Goal: Task Accomplishment & Management: Use online tool/utility

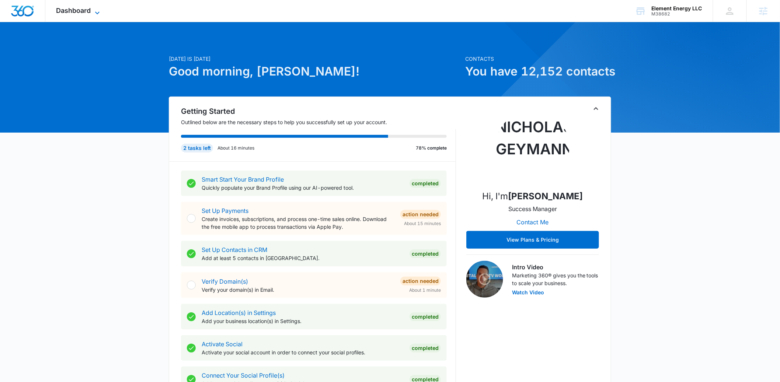
click at [85, 12] on span "Dashboard" at bounding box center [73, 11] width 35 height 8
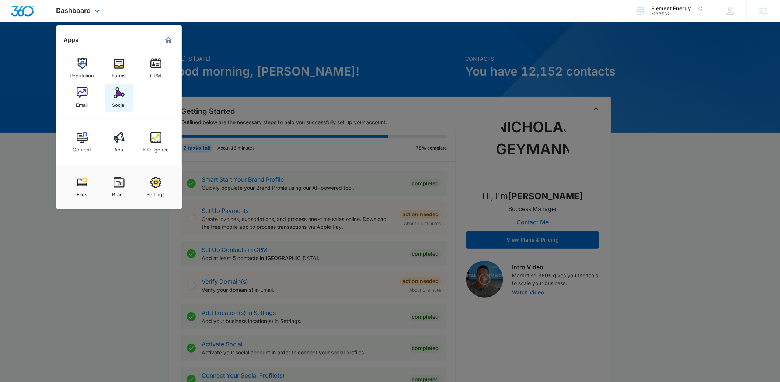
click at [115, 93] on img at bounding box center [119, 92] width 11 height 11
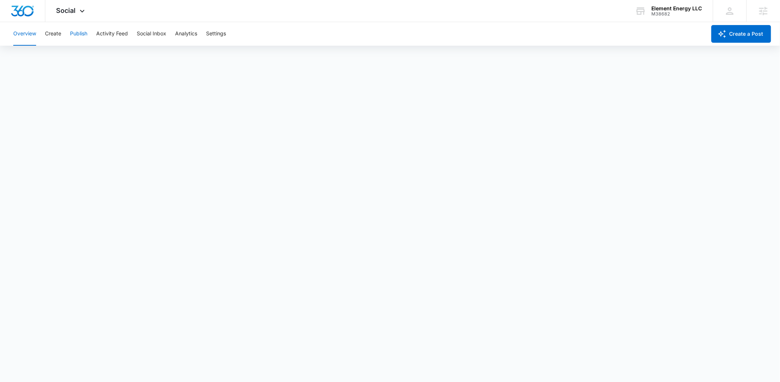
drag, startPoint x: 95, startPoint y: 28, endPoint x: 86, endPoint y: 33, distance: 10.4
click at [95, 28] on div "Overview Create Publish Activity Feed Social Inbox Analytics Settings" at bounding box center [358, 34] width 698 height 24
click at [74, 32] on button "Publish" at bounding box center [78, 34] width 17 height 24
click at [51, 53] on button "Schedules" at bounding box center [56, 56] width 25 height 21
click at [12, 56] on div "Calendar Schedules" at bounding box center [390, 56] width 763 height 21
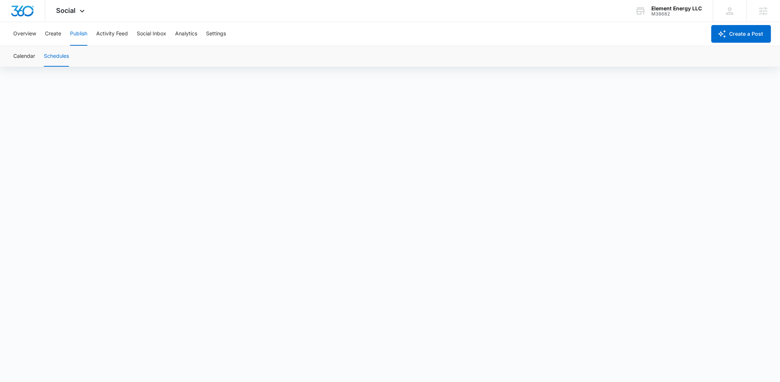
click at [36, 54] on div "Calendar Schedules" at bounding box center [390, 56] width 763 height 21
click at [27, 60] on button "Calendar" at bounding box center [24, 56] width 22 height 21
click at [66, 54] on button "Schedules" at bounding box center [56, 56] width 25 height 21
click at [29, 59] on button "Calendar" at bounding box center [24, 56] width 22 height 21
click at [56, 34] on button "Create" at bounding box center [53, 34] width 16 height 24
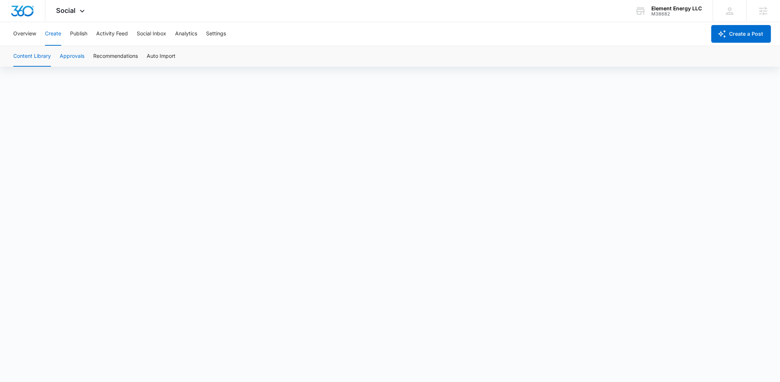
click at [70, 53] on button "Approvals" at bounding box center [72, 56] width 25 height 21
click at [28, 32] on button "Overview" at bounding box center [24, 34] width 23 height 24
click at [63, 34] on div "Overview Create Publish Activity Feed Social Inbox Analytics Settings" at bounding box center [358, 34] width 698 height 24
click at [59, 33] on button "Create" at bounding box center [53, 34] width 16 height 24
click at [77, 58] on button "Approvals" at bounding box center [72, 56] width 25 height 21
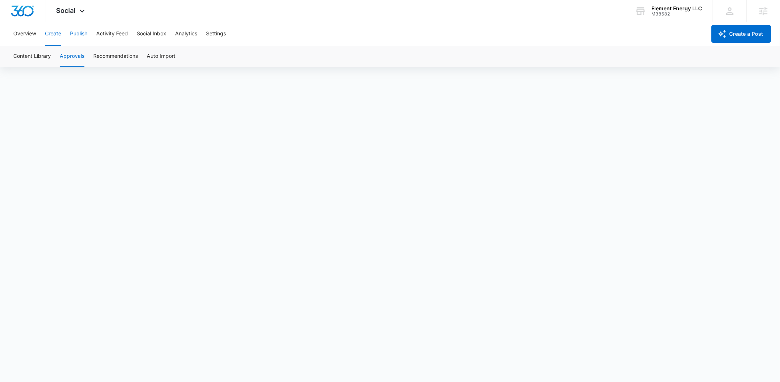
click at [78, 36] on button "Publish" at bounding box center [78, 34] width 17 height 24
click at [60, 58] on button "Schedules" at bounding box center [56, 56] width 25 height 21
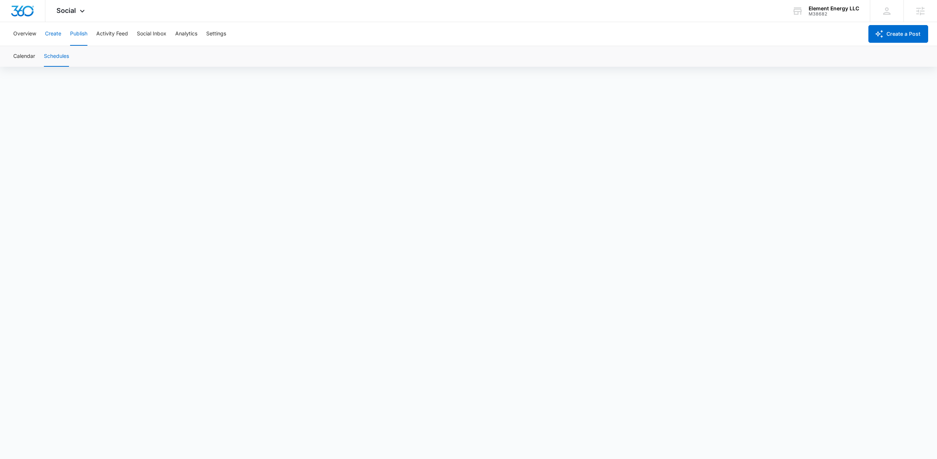
click at [52, 35] on button "Create" at bounding box center [53, 34] width 16 height 24
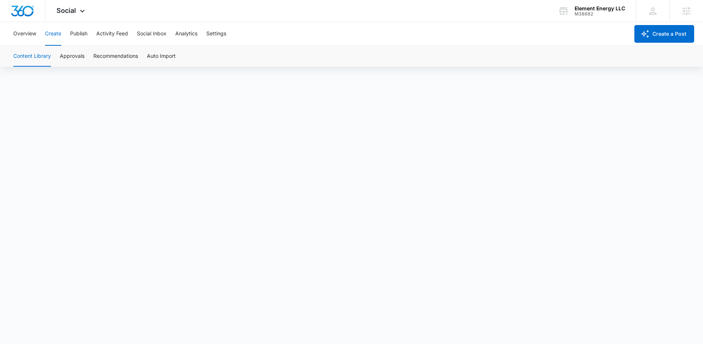
click at [58, 59] on div "Content Library Approvals Recommendations Auto Import" at bounding box center [351, 56] width 685 height 21
click at [71, 51] on button "Approvals" at bounding box center [72, 56] width 25 height 21
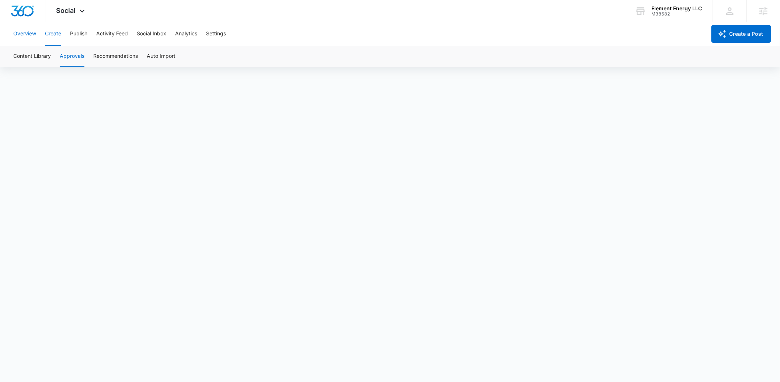
click at [29, 33] on button "Overview" at bounding box center [24, 34] width 23 height 24
click at [54, 29] on button "Create" at bounding box center [53, 34] width 16 height 24
click at [81, 52] on button "Approvals" at bounding box center [72, 56] width 25 height 21
click at [84, 31] on button "Publish" at bounding box center [78, 34] width 17 height 24
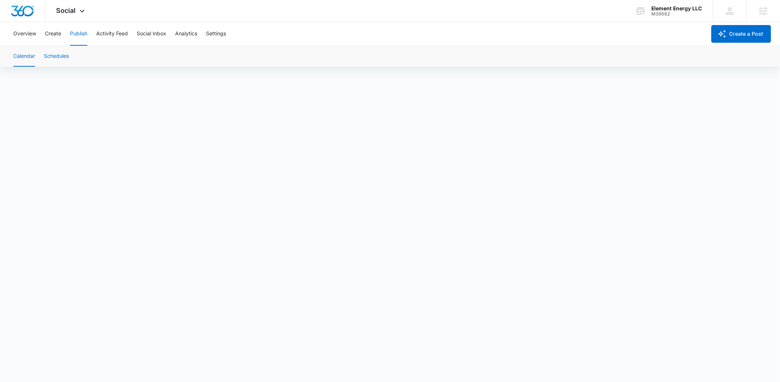
click at [60, 55] on button "Schedules" at bounding box center [56, 56] width 25 height 21
